Goal: Task Accomplishment & Management: Manage account settings

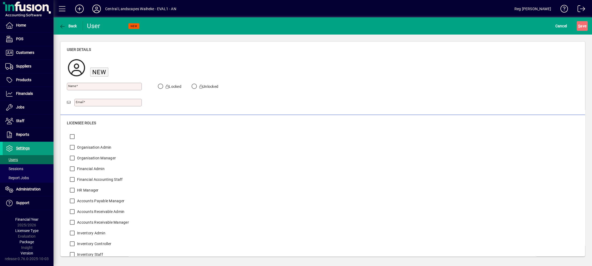
click at [99, 9] on icon at bounding box center [96, 9] width 11 height 9
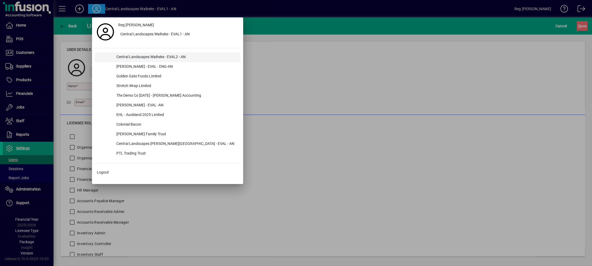
click at [159, 57] on div "Central Landscapes Waiheke - EVAL2 - AN" at bounding box center [176, 57] width 128 height 10
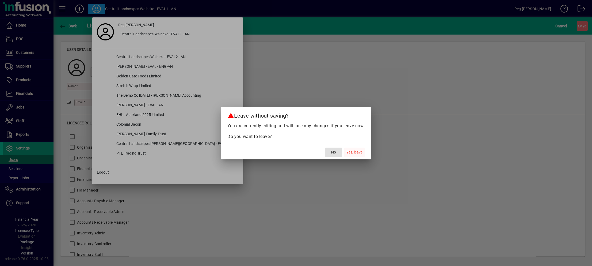
click at [350, 149] on span "Yes, leave" at bounding box center [354, 152] width 16 height 6
